Goal: Task Accomplishment & Management: Use online tool/utility

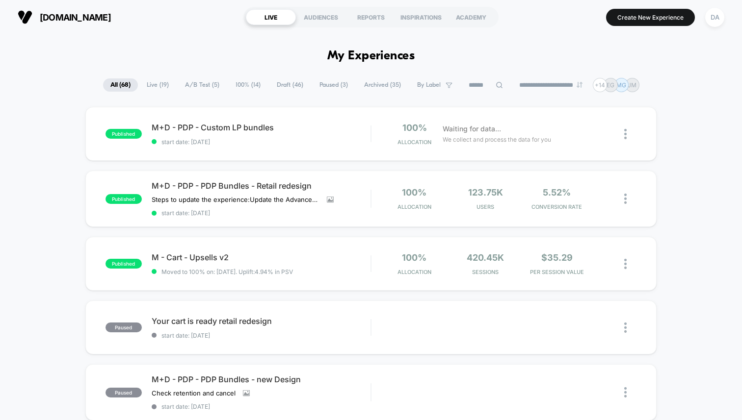
click at [273, 82] on span "Draft ( 46 )" at bounding box center [289, 84] width 41 height 13
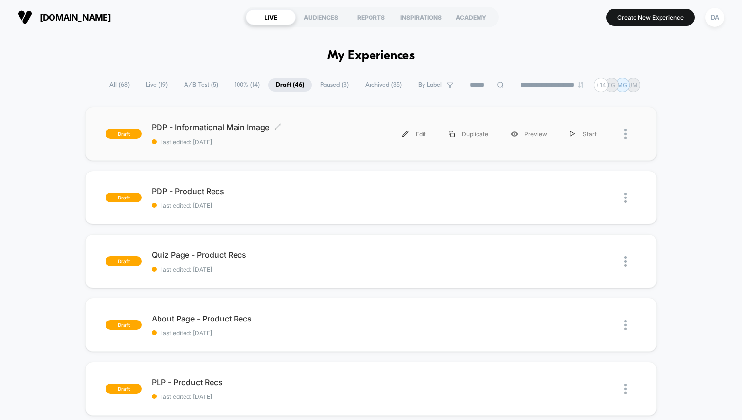
click at [288, 137] on div "PDP - Informational Main Image Click to edit experience details Click to edit e…" at bounding box center [261, 134] width 219 height 23
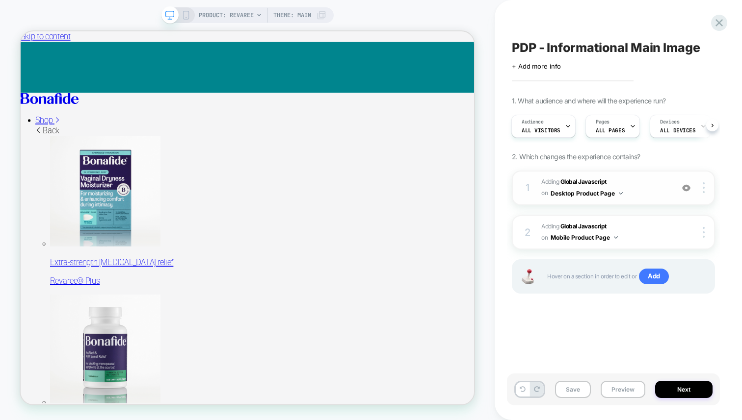
click at [648, 184] on span "Adding Global Javascript on Desktop Product Page" at bounding box center [604, 188] width 127 height 23
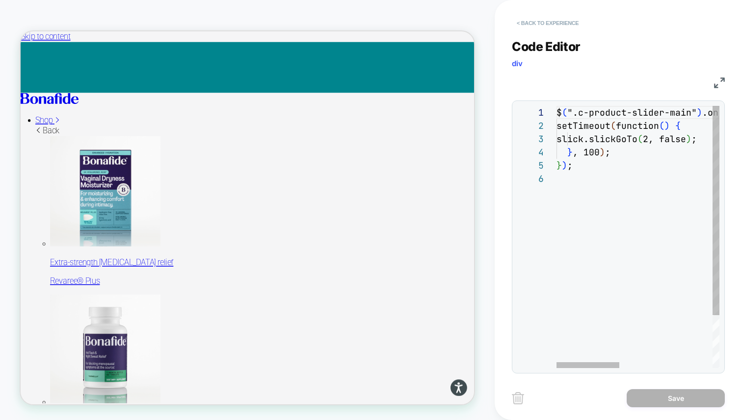
scroll to position [66, 0]
click at [530, 23] on button "< Back to experience" at bounding box center [548, 23] width 72 height 16
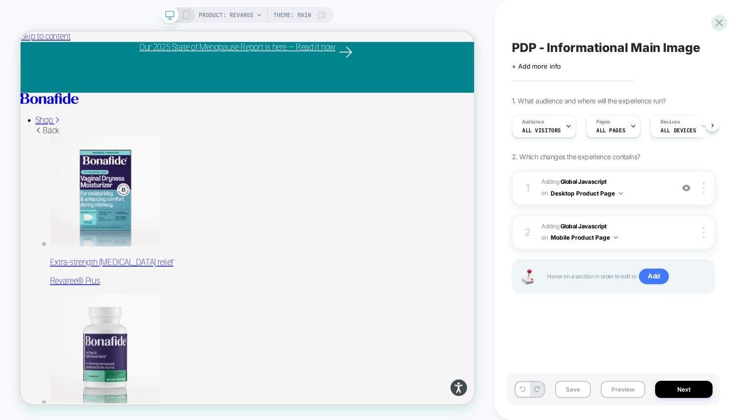
scroll to position [0, 0]
click at [612, 393] on button "Preview" at bounding box center [622, 389] width 45 height 17
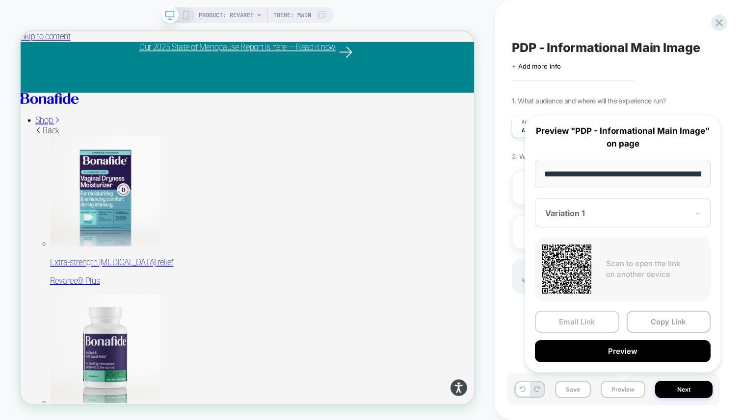
scroll to position [0, 91]
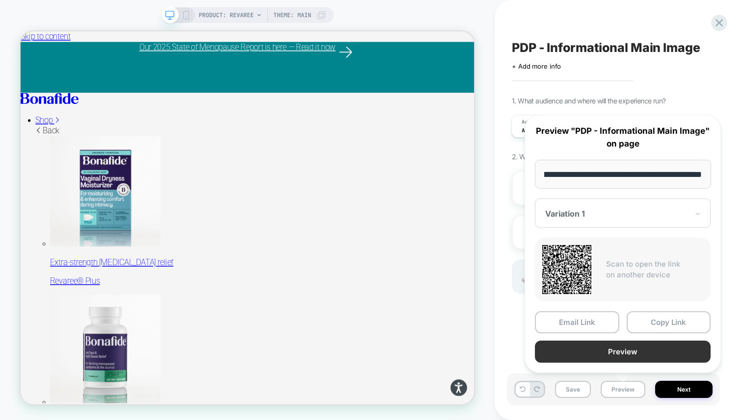
click at [591, 355] on button "Preview" at bounding box center [623, 352] width 176 height 22
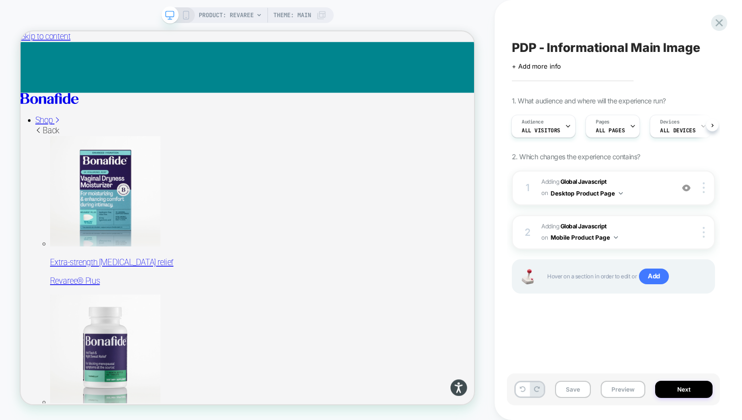
click at [184, 18] on icon at bounding box center [185, 15] width 9 height 9
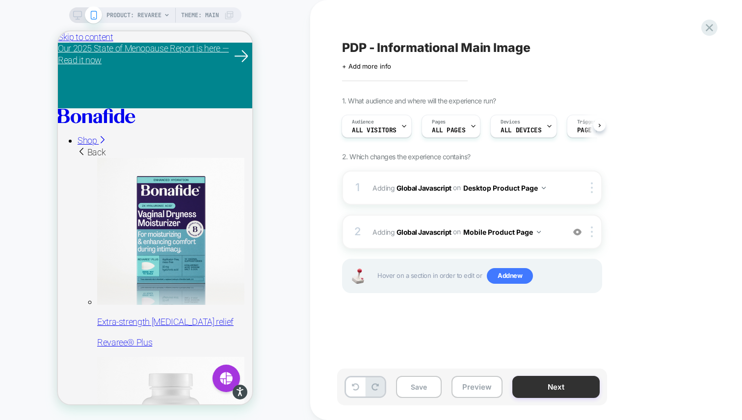
click at [525, 390] on button "Next" at bounding box center [555, 387] width 87 height 22
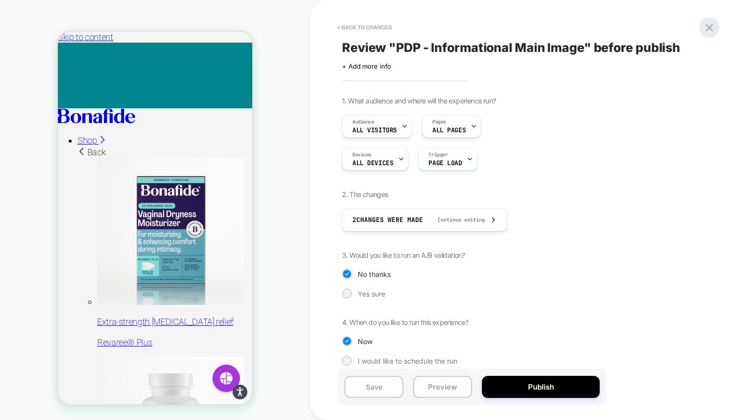
click at [710, 26] on icon at bounding box center [708, 27] width 7 height 7
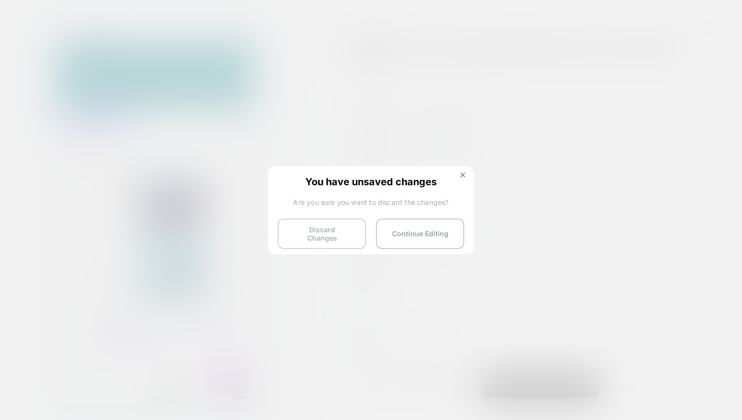
click at [340, 230] on button "Discard Changes" at bounding box center [322, 234] width 88 height 30
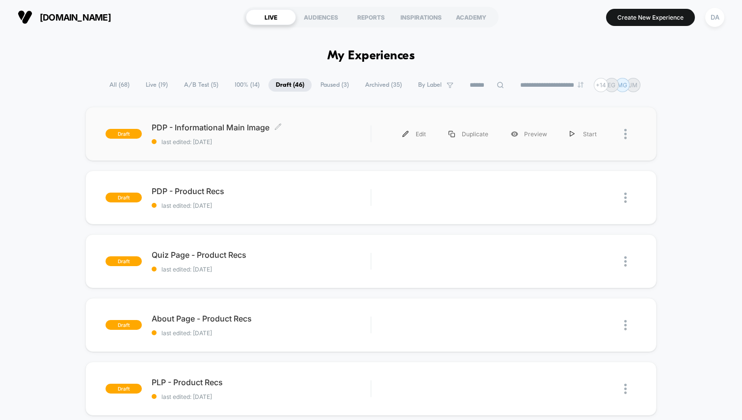
click at [308, 125] on span "PDP - Informational Main Image Click to edit experience details" at bounding box center [261, 128] width 219 height 10
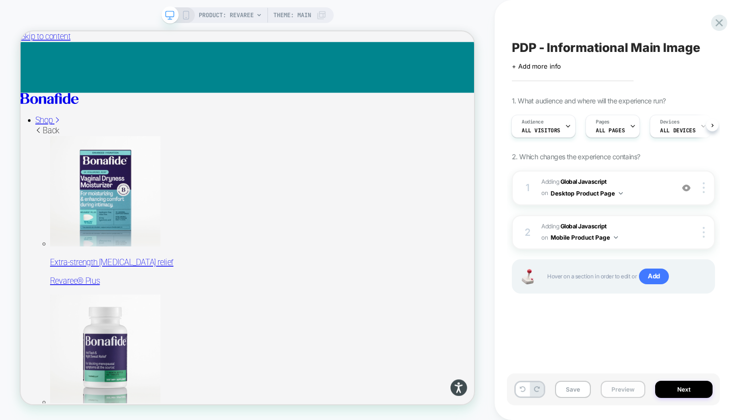
click at [619, 390] on button "Preview" at bounding box center [622, 389] width 45 height 17
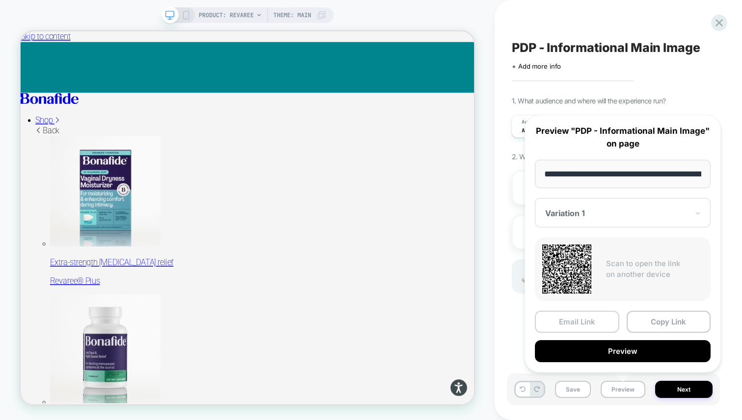
scroll to position [0, 91]
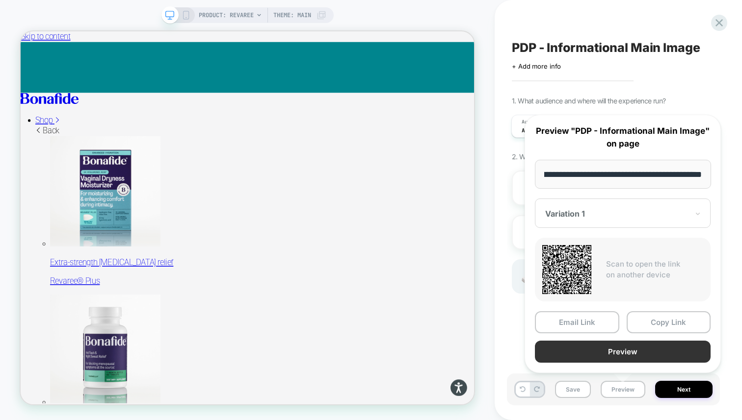
click at [597, 344] on button "Preview" at bounding box center [623, 352] width 176 height 22
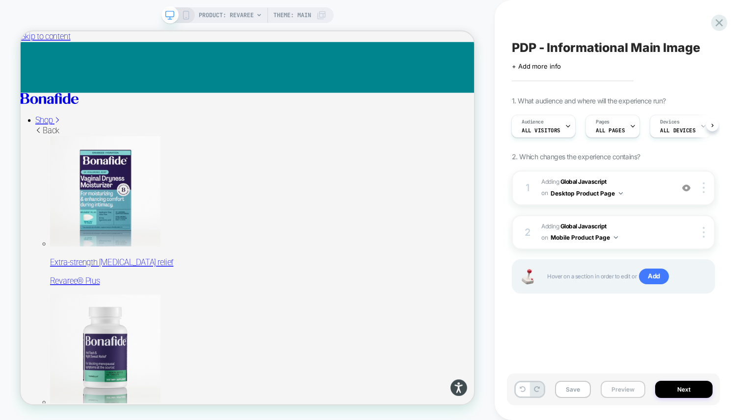
click at [635, 386] on button "Preview" at bounding box center [622, 389] width 45 height 17
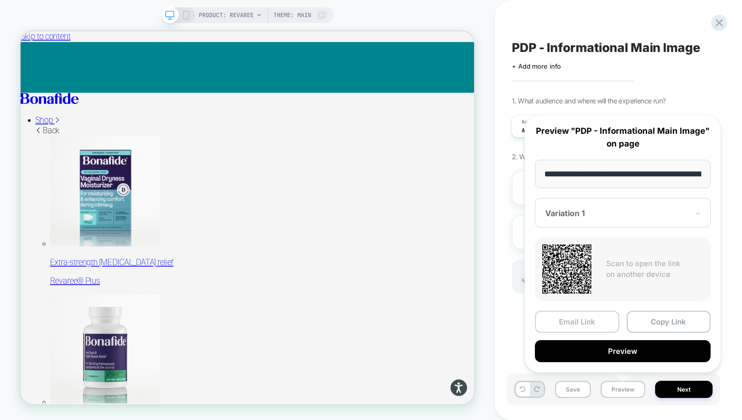
scroll to position [0, 91]
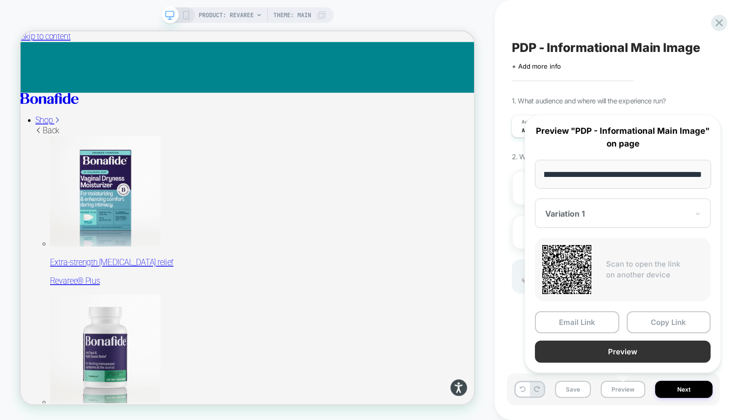
click at [612, 348] on button "Preview" at bounding box center [623, 352] width 176 height 22
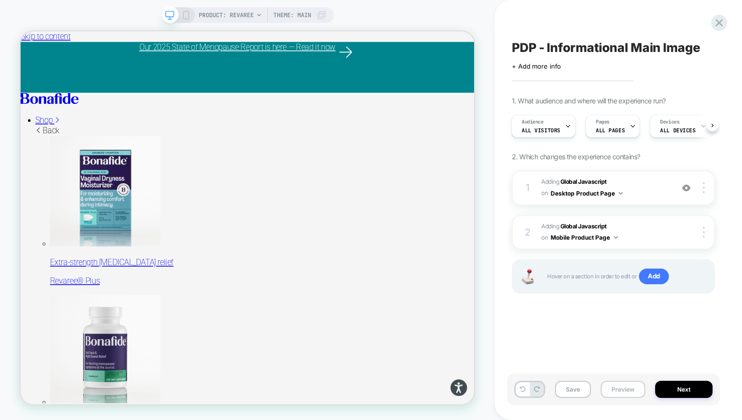
click at [623, 390] on button "Preview" at bounding box center [622, 389] width 45 height 17
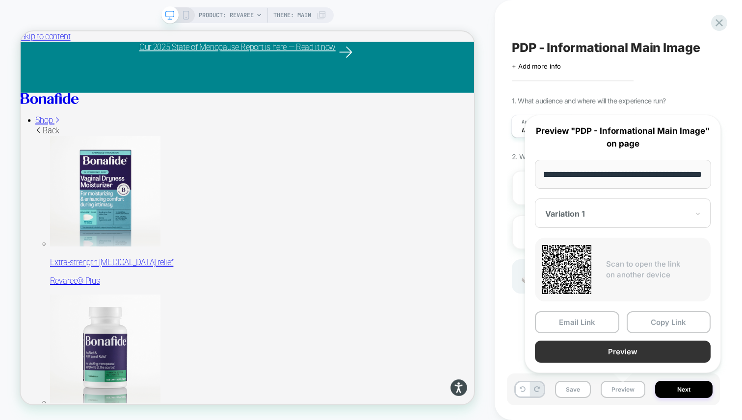
click at [608, 353] on button "Preview" at bounding box center [623, 352] width 176 height 22
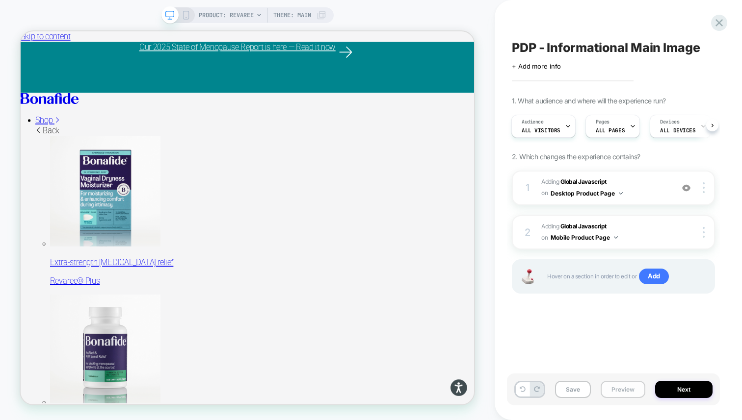
click at [617, 388] on button "Preview" at bounding box center [622, 389] width 45 height 17
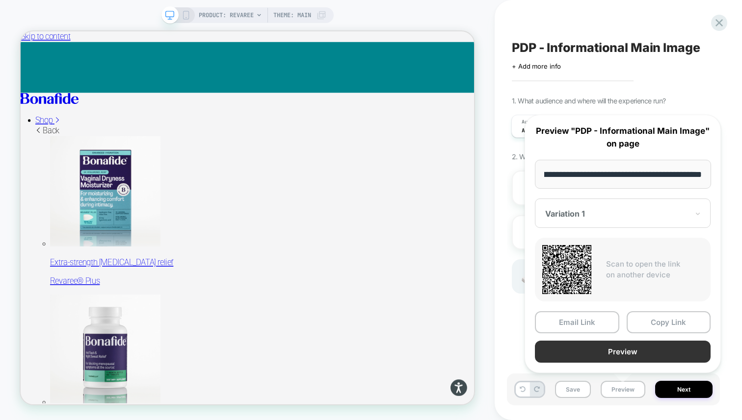
click at [621, 355] on button "Preview" at bounding box center [623, 352] width 176 height 22
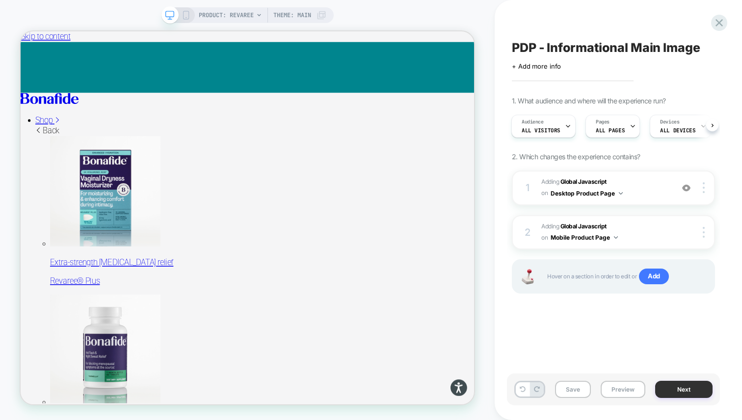
click at [691, 388] on button "Next" at bounding box center [683, 389] width 57 height 17
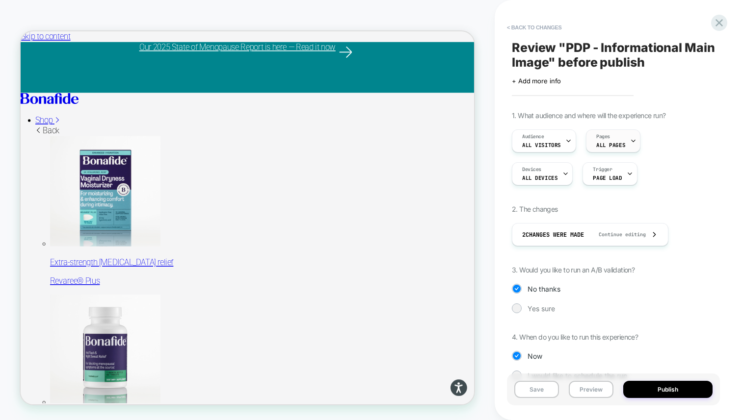
click at [597, 146] on span "ALL PAGES" at bounding box center [610, 145] width 29 height 7
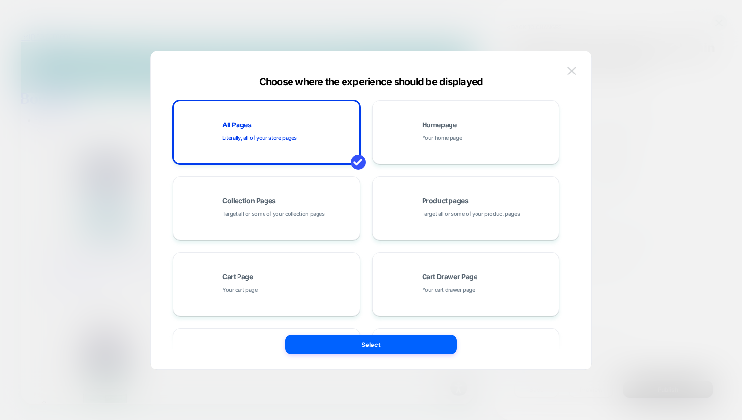
click at [576, 66] on button at bounding box center [571, 71] width 15 height 15
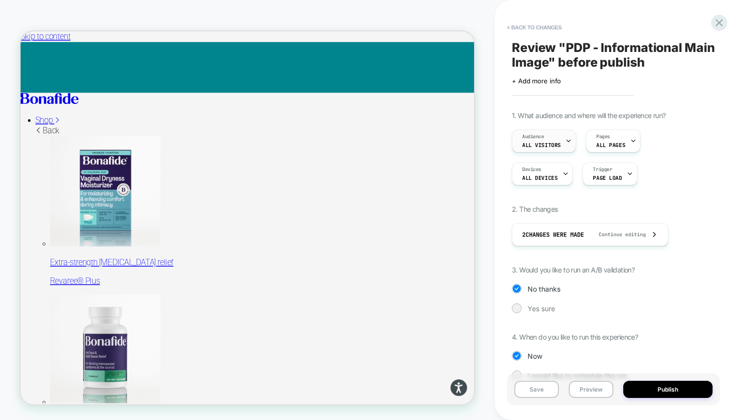
click at [557, 136] on div "Audience All Visitors" at bounding box center [541, 141] width 58 height 22
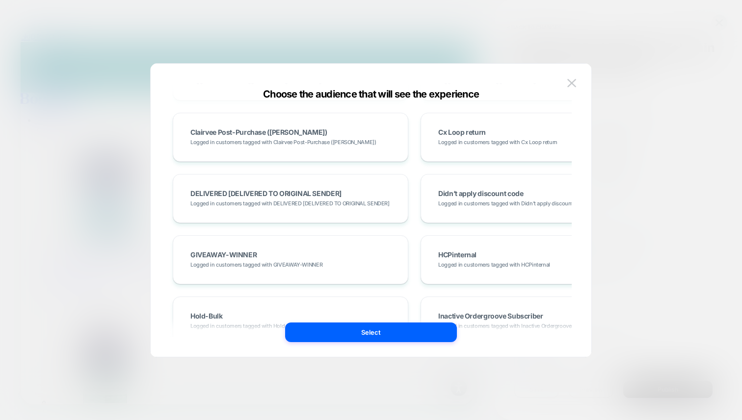
scroll to position [1989, 0]
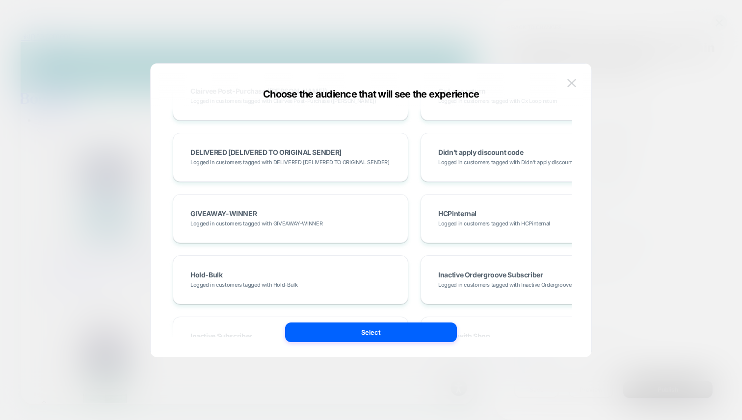
click at [571, 81] on img at bounding box center [571, 83] width 9 height 8
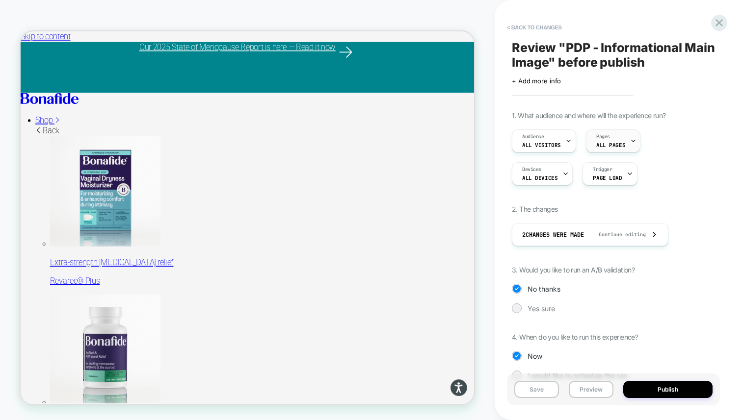
click at [611, 137] on div "Pages ALL PAGES" at bounding box center [610, 141] width 49 height 22
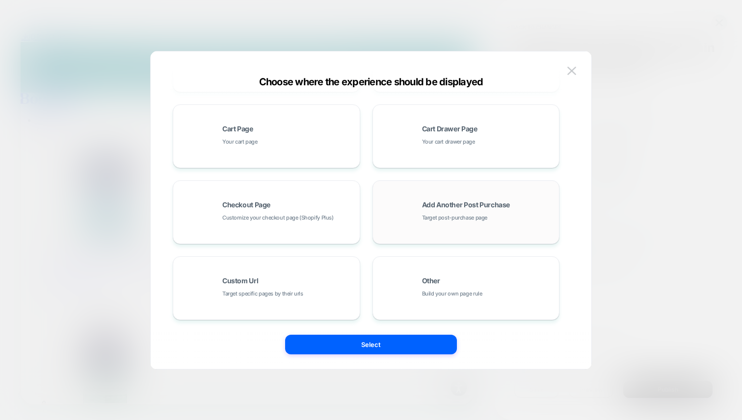
scroll to position [0, 0]
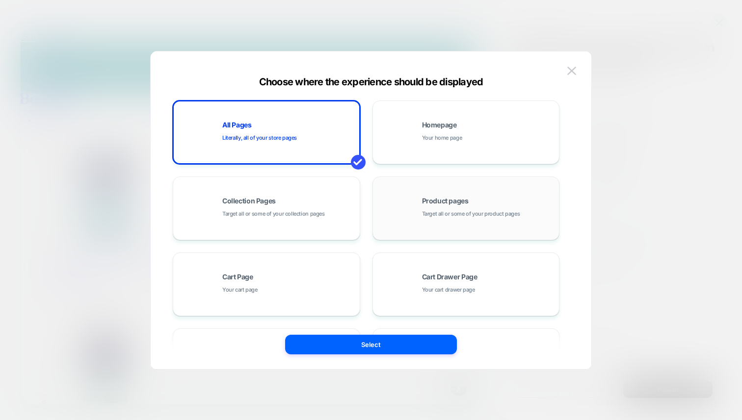
click at [462, 196] on div "Product pages Target all or some of your product pages" at bounding box center [466, 208] width 177 height 54
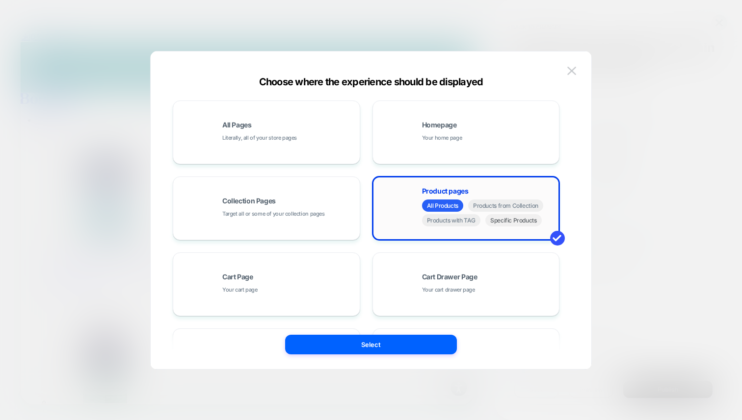
click at [503, 225] on span "Specific Products" at bounding box center [513, 220] width 56 height 12
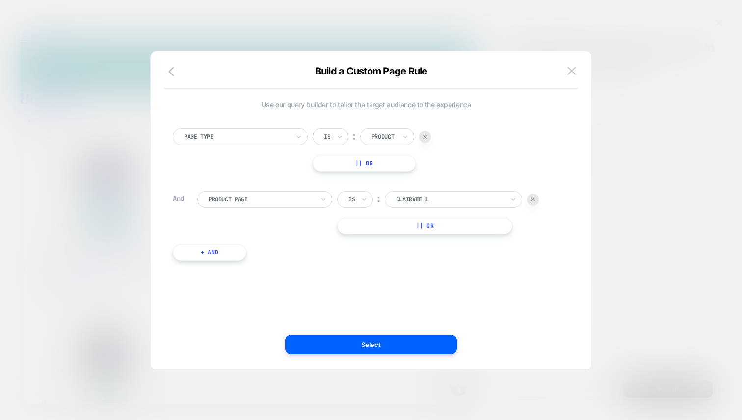
click at [579, 69] on div "Build a Custom Page Rule" at bounding box center [371, 77] width 440 height 24
click at [567, 69] on img at bounding box center [571, 71] width 9 height 8
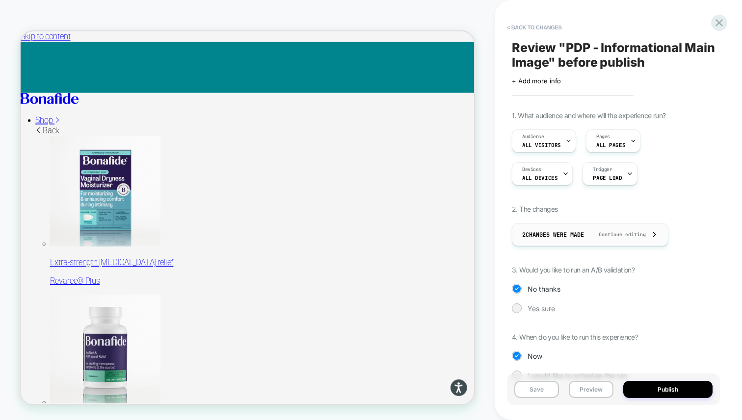
scroll to position [24, 0]
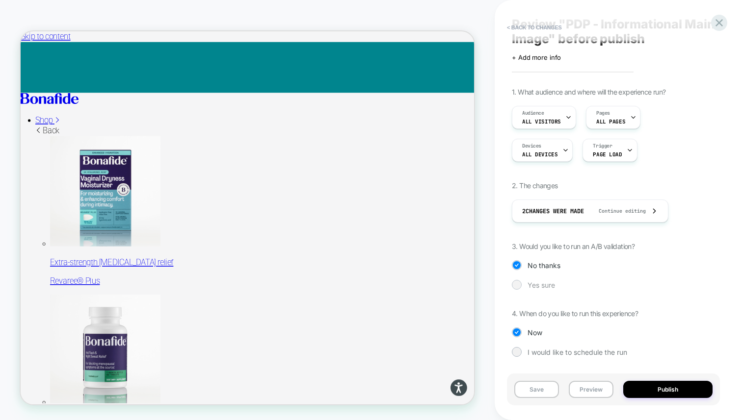
click at [544, 284] on span "Yes sure" at bounding box center [540, 285] width 27 height 8
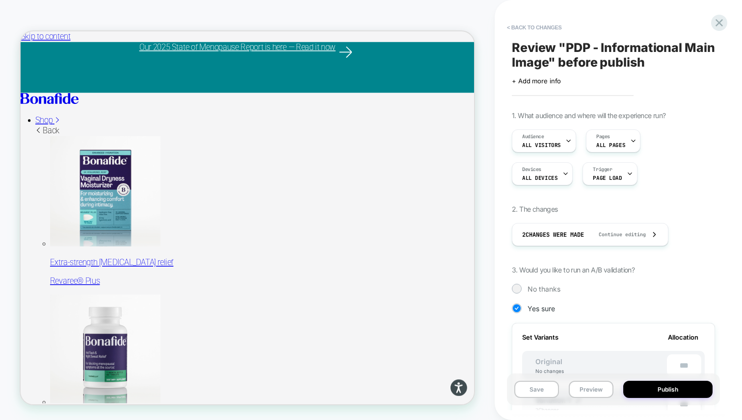
scroll to position [29, 0]
